Goal: Task Accomplishment & Management: Manage account settings

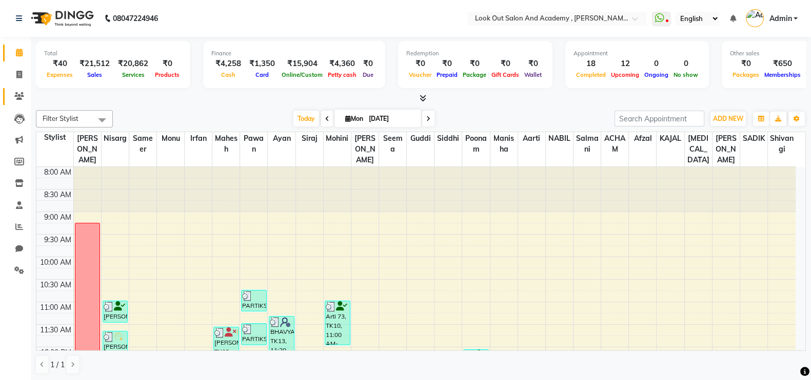
click at [18, 98] on icon at bounding box center [19, 96] width 10 height 8
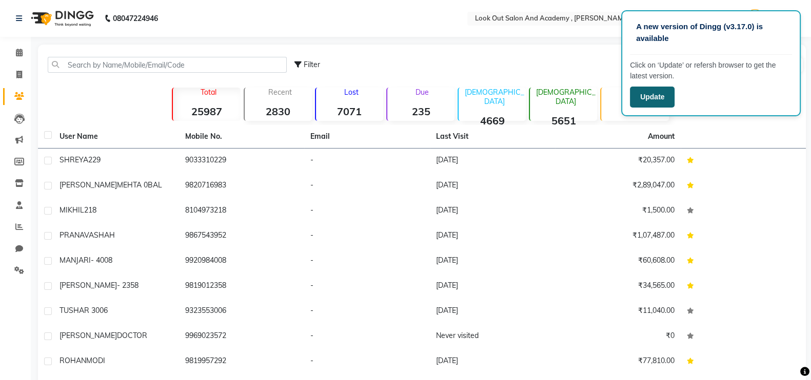
click at [645, 104] on button "Update" at bounding box center [652, 97] width 45 height 21
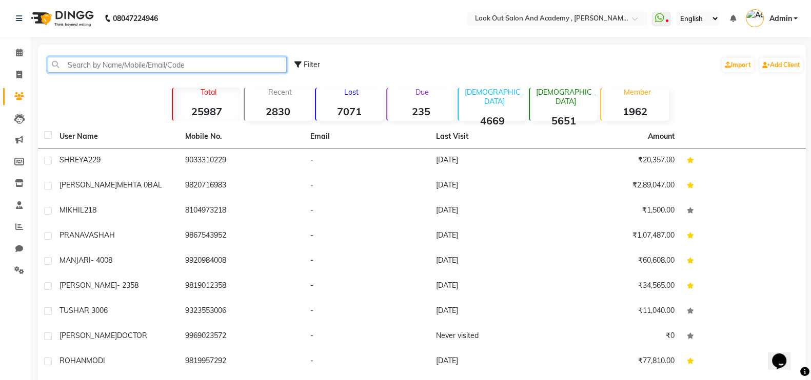
click at [130, 66] on input "text" at bounding box center [167, 65] width 239 height 16
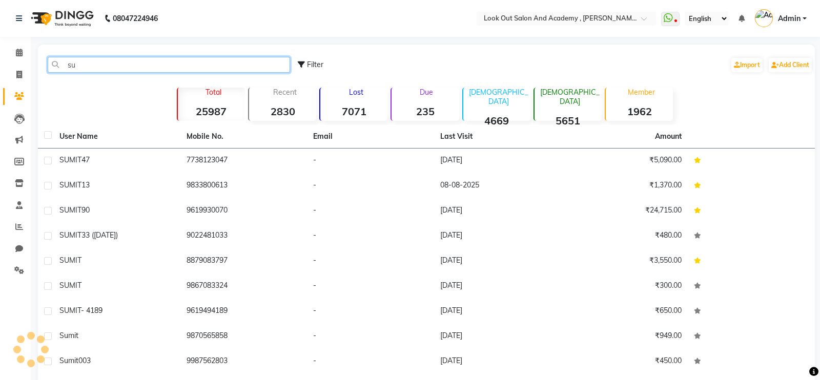
type input "s"
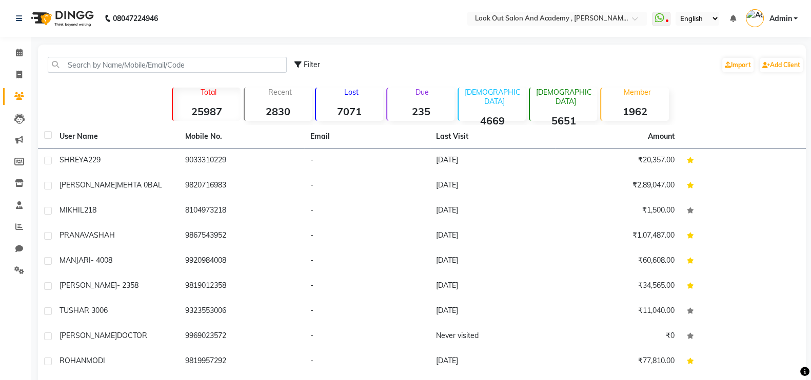
click at [787, 21] on span "Admin" at bounding box center [779, 18] width 23 height 11
click at [736, 70] on link "Sign out" at bounding box center [745, 74] width 94 height 16
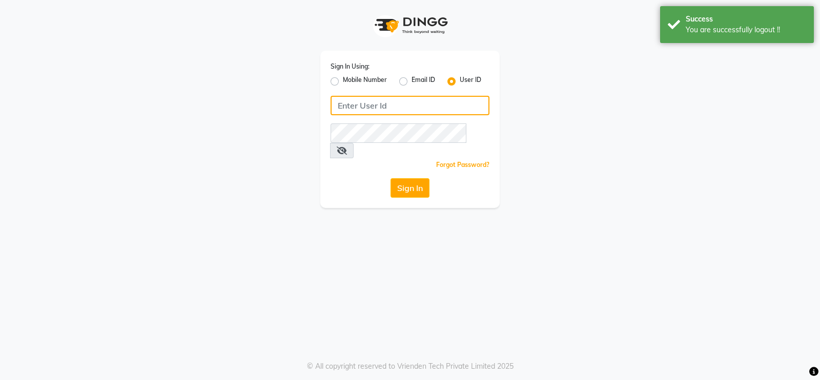
type input "9769017141"
click at [343, 84] on label "Mobile Number" at bounding box center [365, 81] width 44 height 12
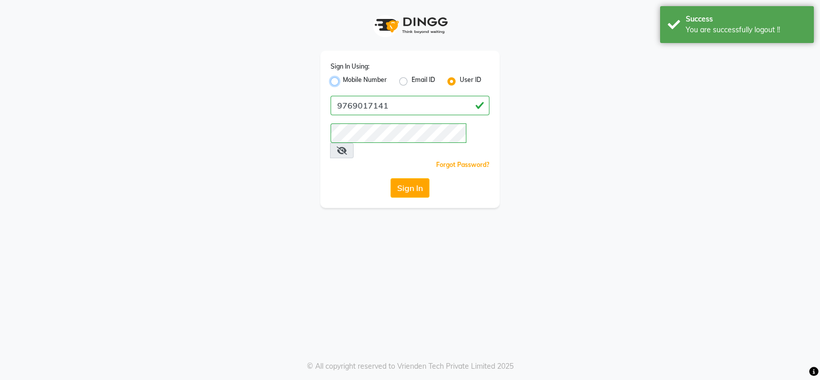
click at [343, 82] on input "Mobile Number" at bounding box center [346, 78] width 7 height 7
radio input "true"
radio input "false"
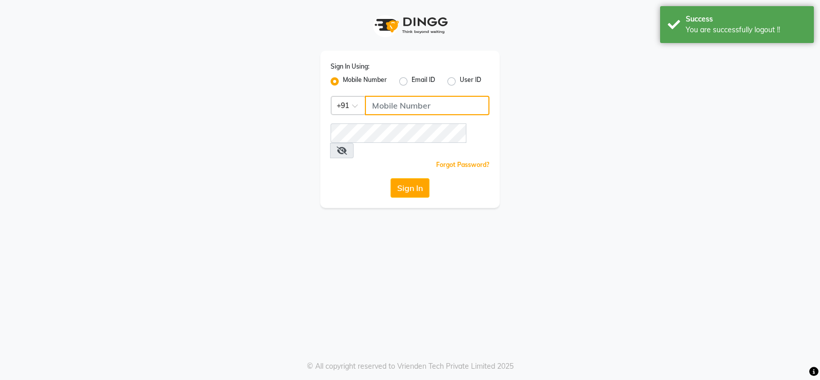
click at [391, 109] on input "Username" at bounding box center [427, 105] width 125 height 19
type input "9769017141"
click at [416, 178] on button "Sign In" at bounding box center [410, 187] width 39 height 19
